Goal: Obtain resource: Download file/media

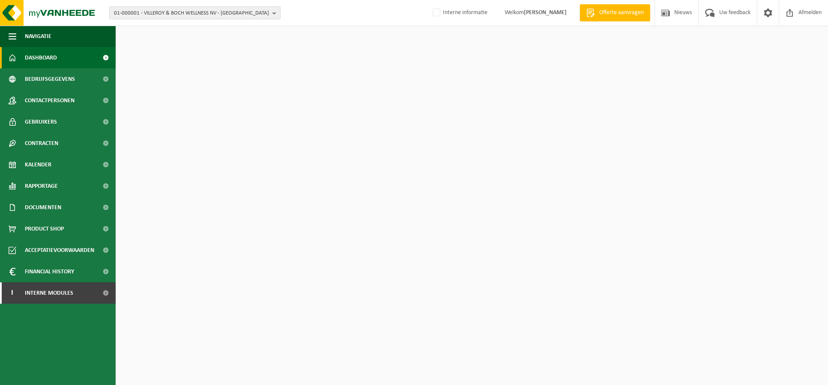
click at [127, 12] on span "01-000001 - VILLEROY & BOCH WELLNESS NV - [GEOGRAPHIC_DATA]" at bounding box center [191, 13] width 155 height 13
click at [137, 30] on input "text" at bounding box center [194, 26] width 167 height 11
paste input "01-099295"
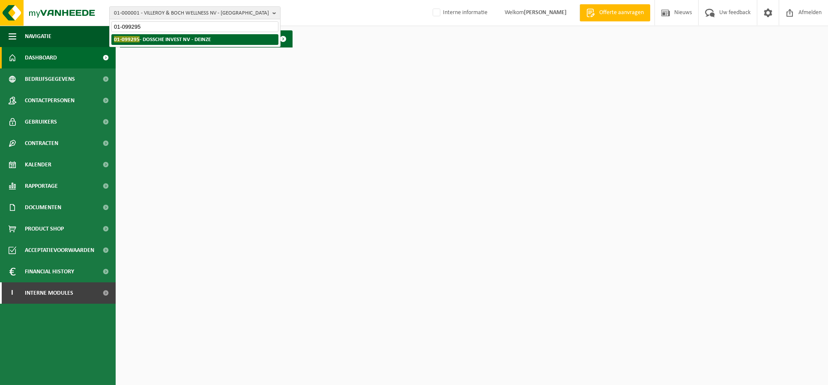
type input "01-099295"
click at [142, 38] on strong "01-099295 - DOSSCHE INVEST NV - DEINZE" at bounding box center [162, 39] width 97 height 6
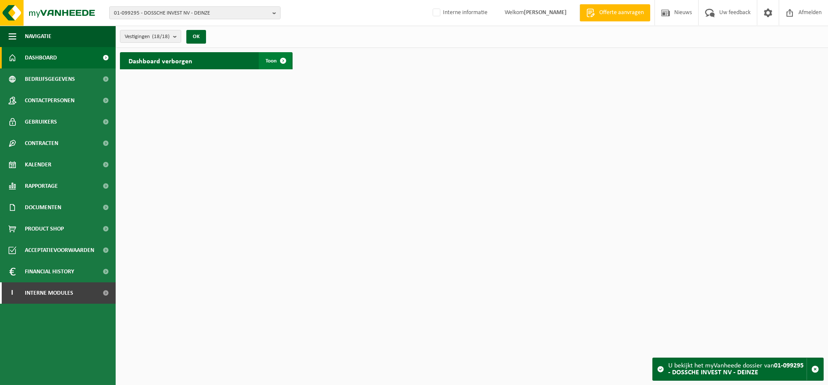
click at [288, 59] on span at bounding box center [283, 60] width 17 height 17
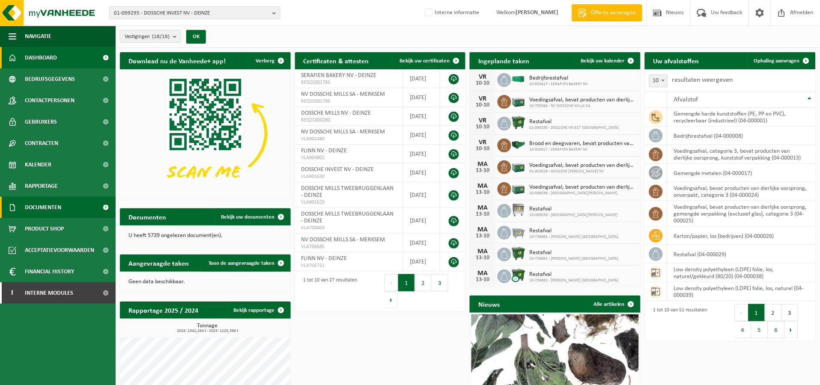
click at [51, 211] on span "Documenten" at bounding box center [43, 207] width 36 height 21
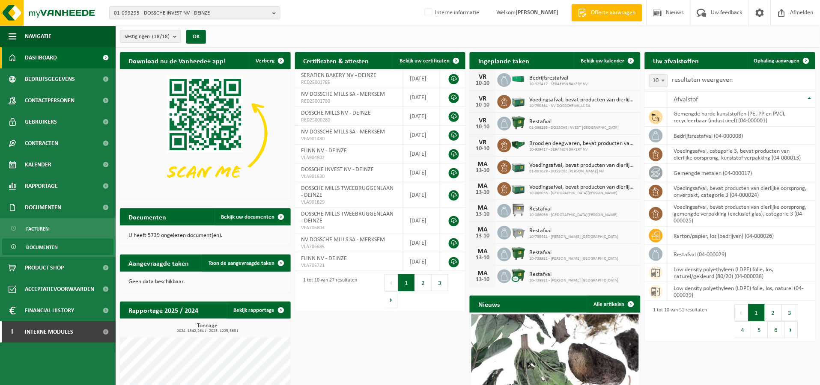
click at [45, 245] on span "Documenten" at bounding box center [42, 247] width 32 height 16
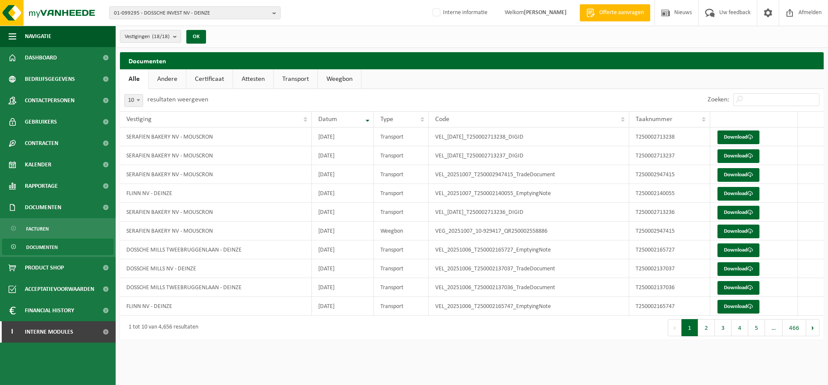
click at [243, 81] on link "Attesten" at bounding box center [253, 79] width 40 height 20
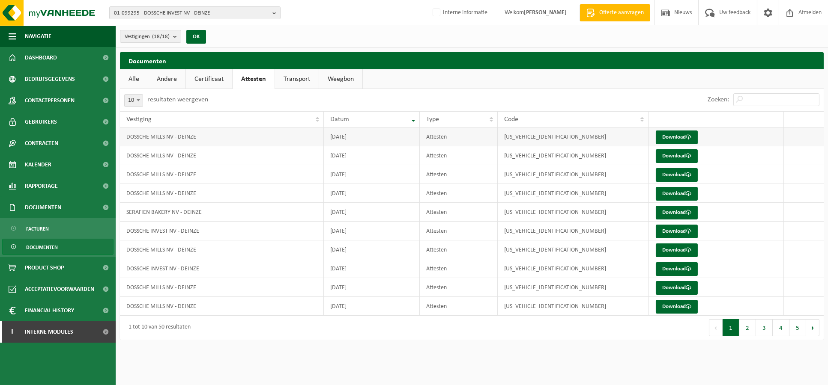
click at [510, 137] on td "VES00625000015049" at bounding box center [573, 137] width 151 height 19
click at [666, 134] on link "Download" at bounding box center [677, 138] width 42 height 14
click at [140, 77] on link "Alle" at bounding box center [134, 79] width 28 height 20
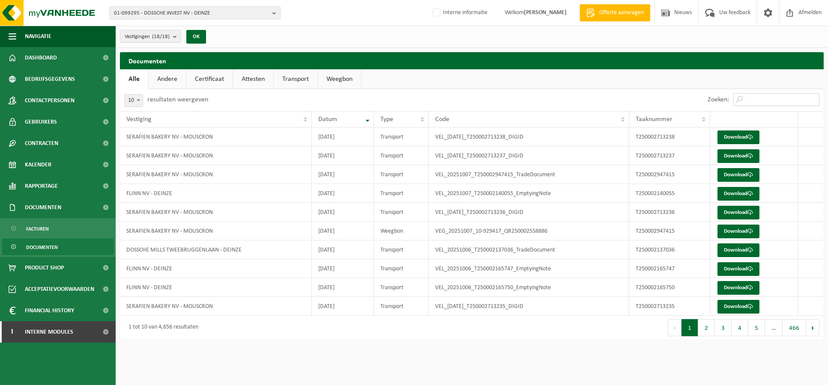
click at [759, 101] on input "Zoeken:" at bounding box center [776, 99] width 86 height 13
click at [758, 96] on input "Zoeken:" at bounding box center [776, 99] width 86 height 13
paste input "T250002719780"
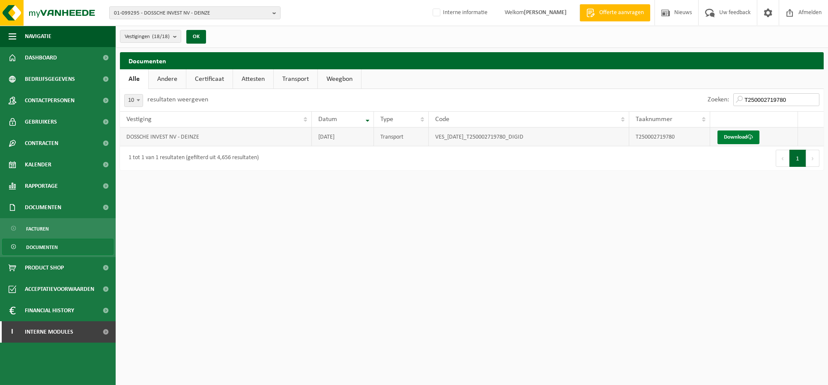
type input "T250002719780"
click at [729, 134] on link "Download" at bounding box center [738, 138] width 42 height 14
